Goal: Information Seeking & Learning: Understand process/instructions

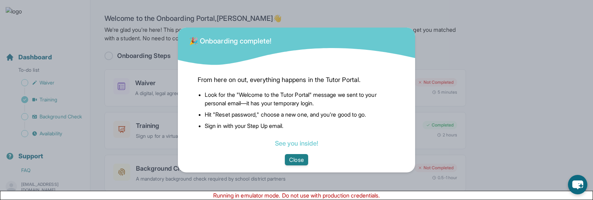
click at [295, 159] on button "Close" at bounding box center [296, 159] width 23 height 11
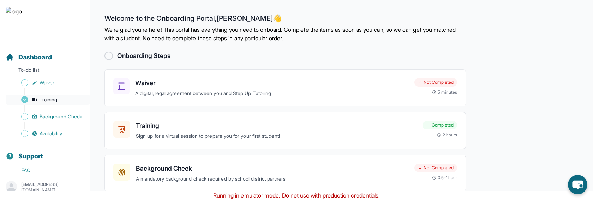
click at [57, 98] on span "Training" at bounding box center [49, 99] width 18 height 7
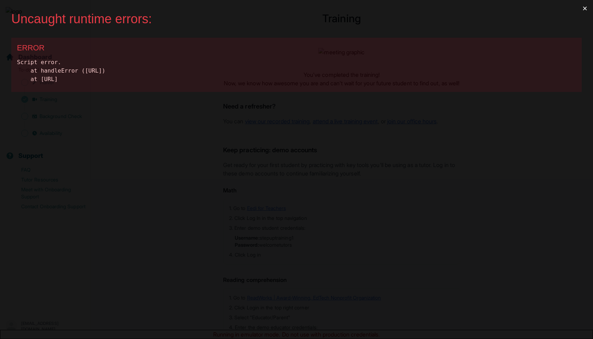
click at [582, 8] on button "×" at bounding box center [584, 8] width 16 height 17
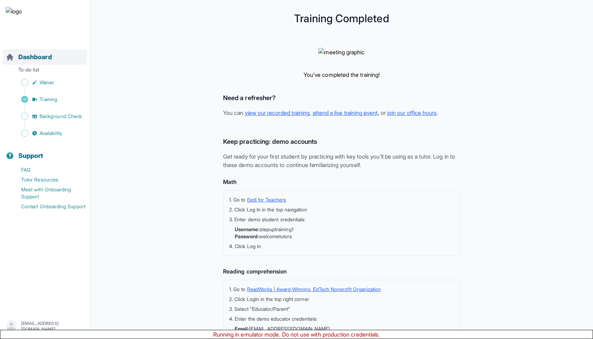
click at [55, 58] on div "Dashboard" at bounding box center [45, 57] width 84 height 16
click at [45, 61] on span "Dashboard" at bounding box center [35, 57] width 34 height 10
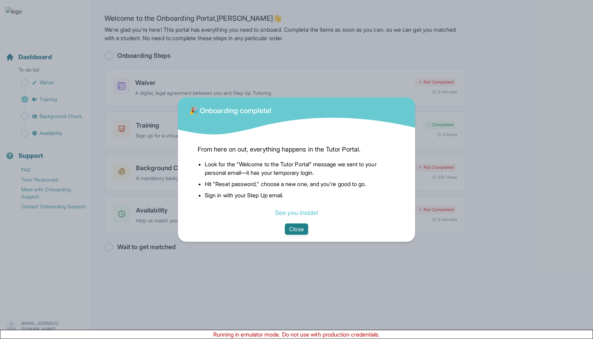
click at [299, 199] on button "Close" at bounding box center [296, 229] width 23 height 11
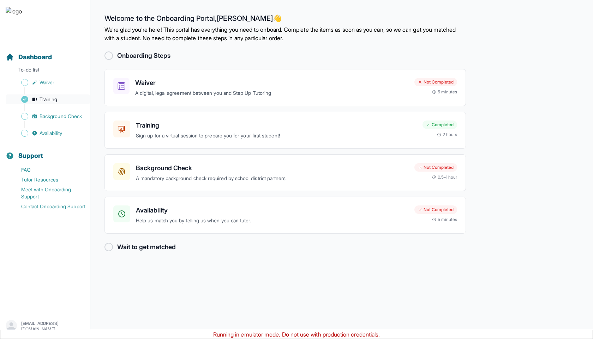
click at [38, 98] on link "Training" at bounding box center [48, 100] width 84 height 10
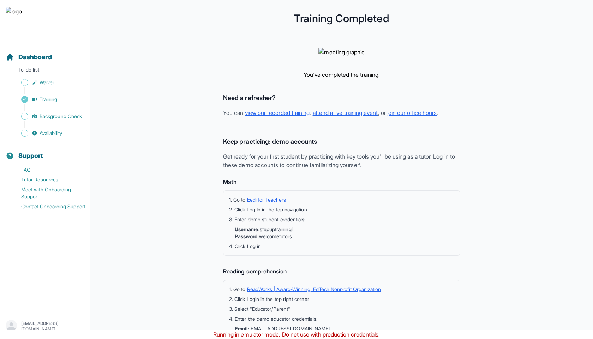
scroll to position [105, 0]
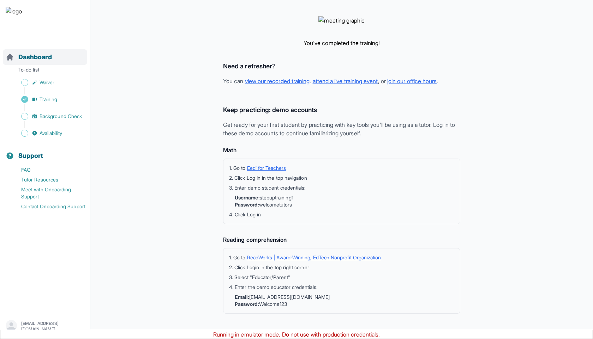
click at [44, 59] on span "Dashboard" at bounding box center [35, 57] width 34 height 10
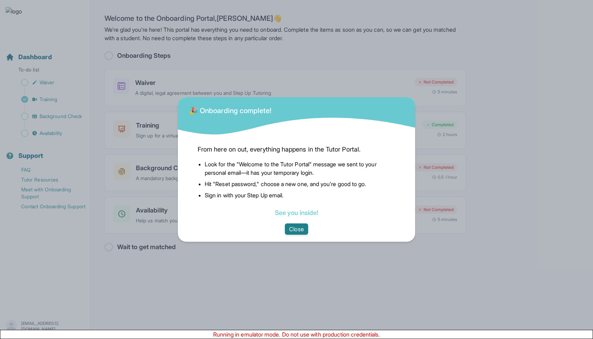
click at [301, 199] on button "Close" at bounding box center [296, 229] width 23 height 11
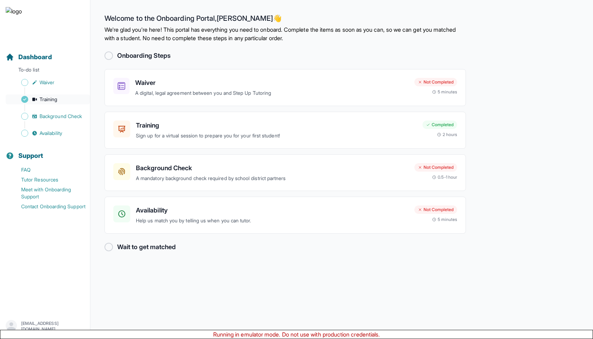
click at [45, 99] on span "Training" at bounding box center [49, 99] width 18 height 7
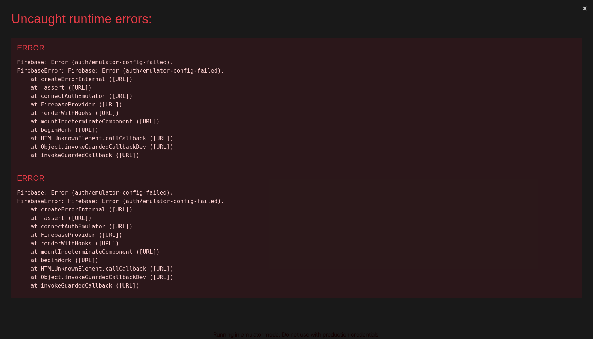
click at [585, 7] on button "×" at bounding box center [584, 8] width 16 height 17
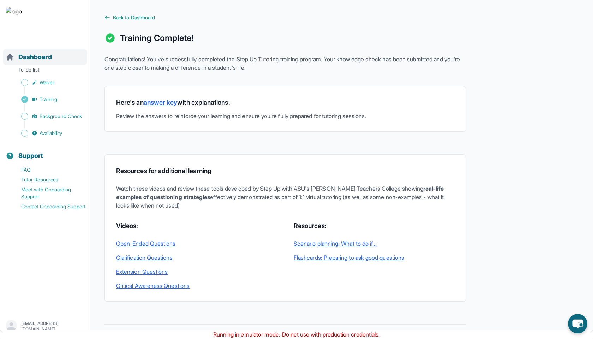
click at [49, 59] on span "Dashboard" at bounding box center [35, 57] width 34 height 10
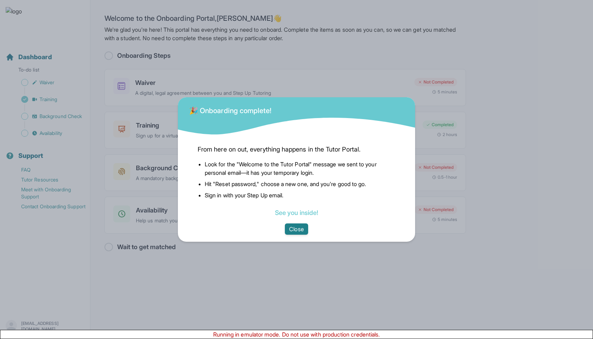
click at [294, 199] on button "Close" at bounding box center [296, 229] width 23 height 11
click at [298, 199] on button "Close" at bounding box center [296, 229] width 23 height 11
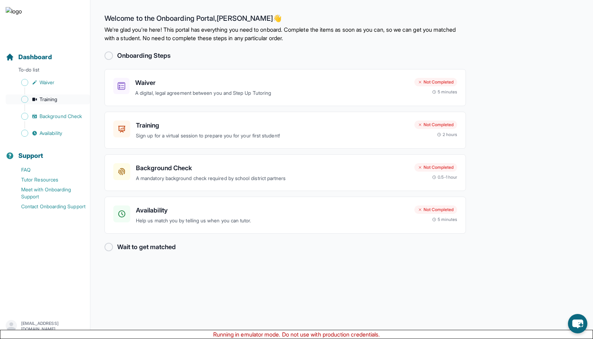
click at [53, 102] on span "Training" at bounding box center [49, 99] width 18 height 7
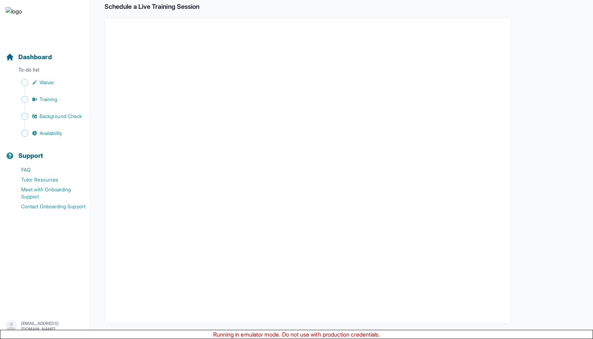
scroll to position [157, 0]
click at [129, 199] on button "I can't make any of these dates" at bounding box center [152, 312] width 78 height 8
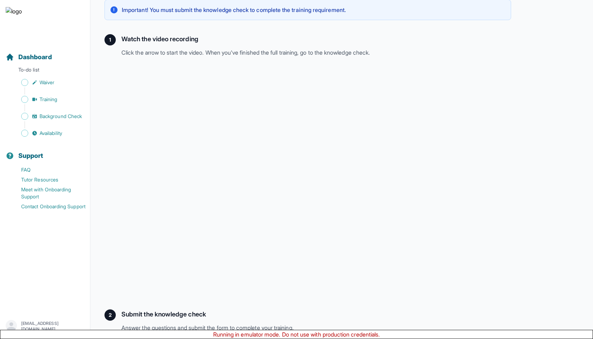
scroll to position [105, 0]
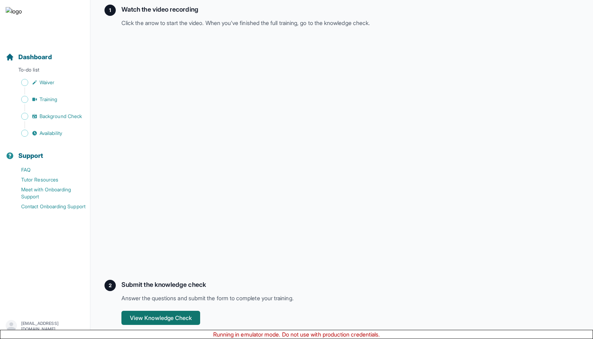
click at [174, 199] on button "View Knowledge Check" at bounding box center [160, 318] width 79 height 14
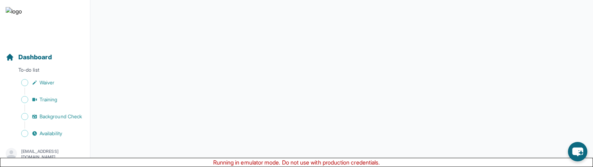
scroll to position [101, 0]
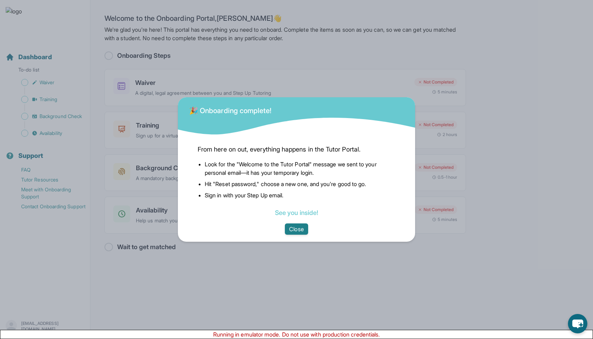
click at [289, 227] on button "Close" at bounding box center [296, 229] width 23 height 11
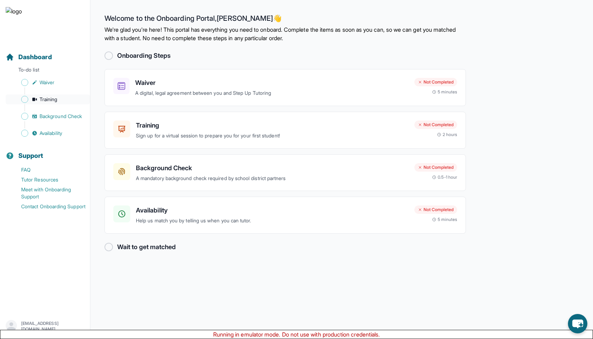
click at [53, 100] on span "Training" at bounding box center [49, 99] width 18 height 7
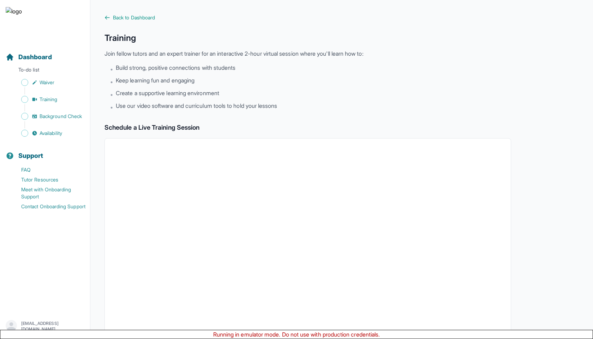
scroll to position [157, 0]
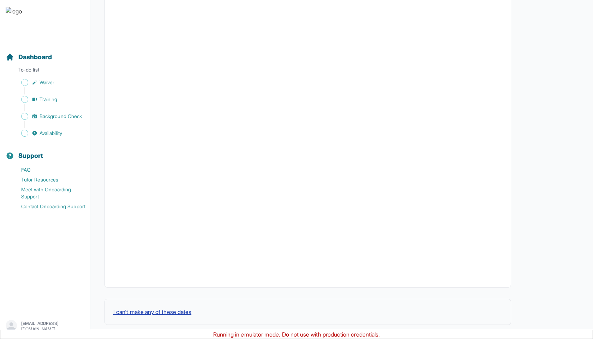
click at [145, 312] on button "I can't make any of these dates" at bounding box center [152, 312] width 78 height 8
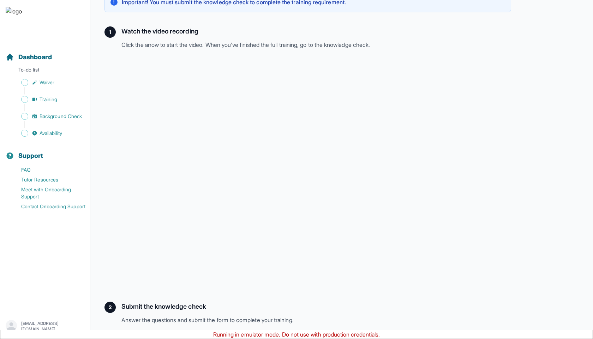
scroll to position [105, 0]
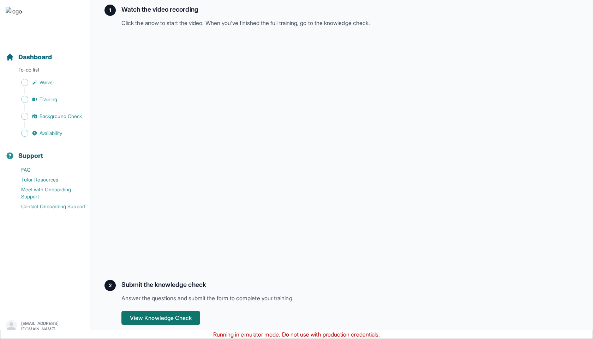
click at [145, 317] on button "View Knowledge Check" at bounding box center [160, 318] width 79 height 14
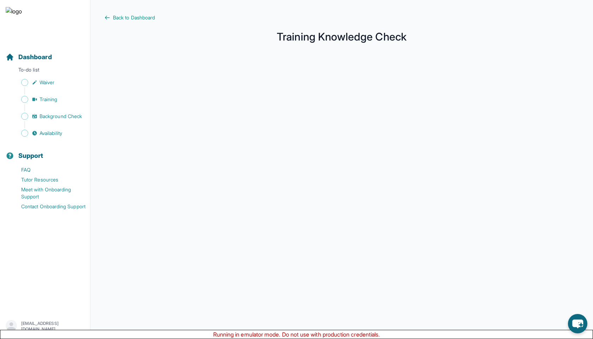
scroll to position [104, 0]
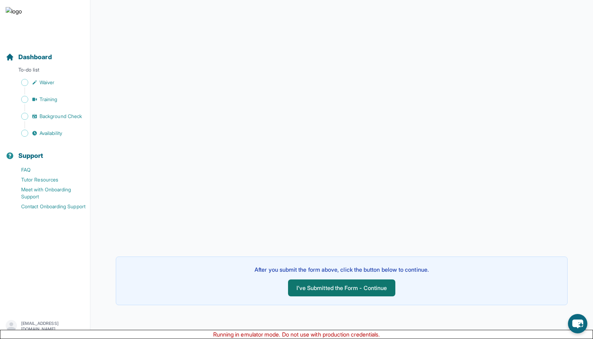
click at [310, 291] on button "I've Submitted the Form - Continue" at bounding box center [341, 288] width 107 height 17
